Goal: Transaction & Acquisition: Book appointment/travel/reservation

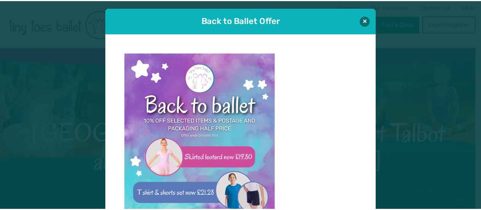
scroll to position [8, 0]
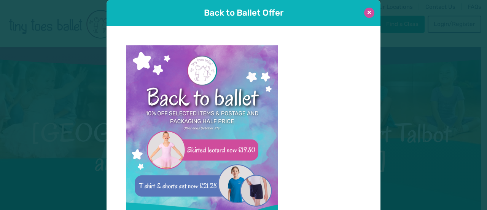
click at [366, 12] on button at bounding box center [369, 13] width 10 height 10
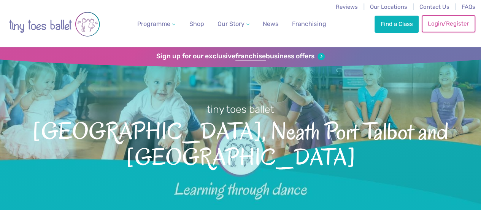
click at [439, 20] on link "Login/Register" at bounding box center [448, 23] width 53 height 17
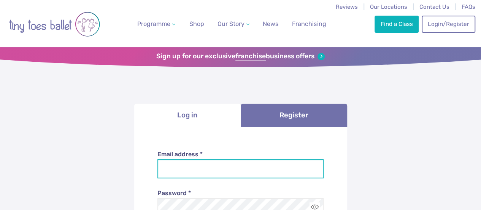
type input "**********"
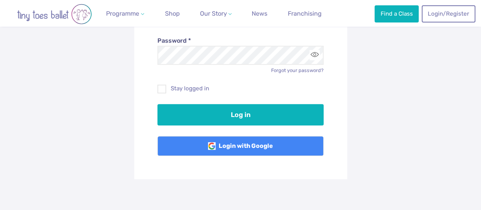
scroll to position [154, 0]
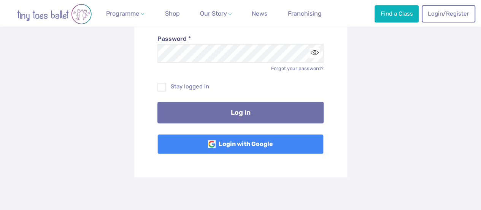
click at [236, 110] on button "Log in" at bounding box center [241, 112] width 166 height 21
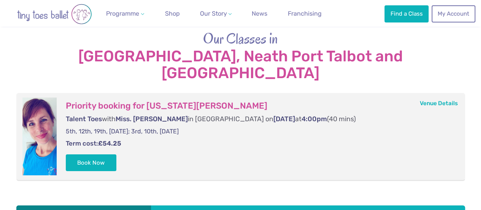
scroll to position [1262, 0]
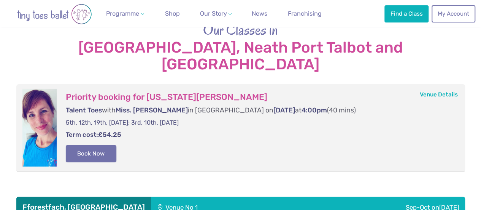
click at [100, 145] on button "Book Now" at bounding box center [91, 153] width 51 height 17
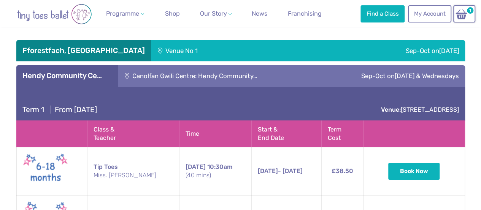
scroll to position [1394, 0]
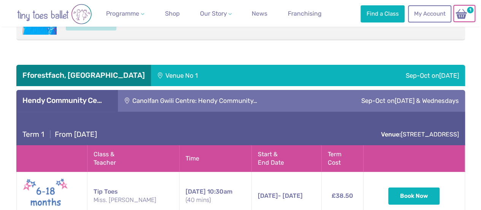
click at [462, 14] on img at bounding box center [461, 13] width 14 height 11
